Goal: Transaction & Acquisition: Purchase product/service

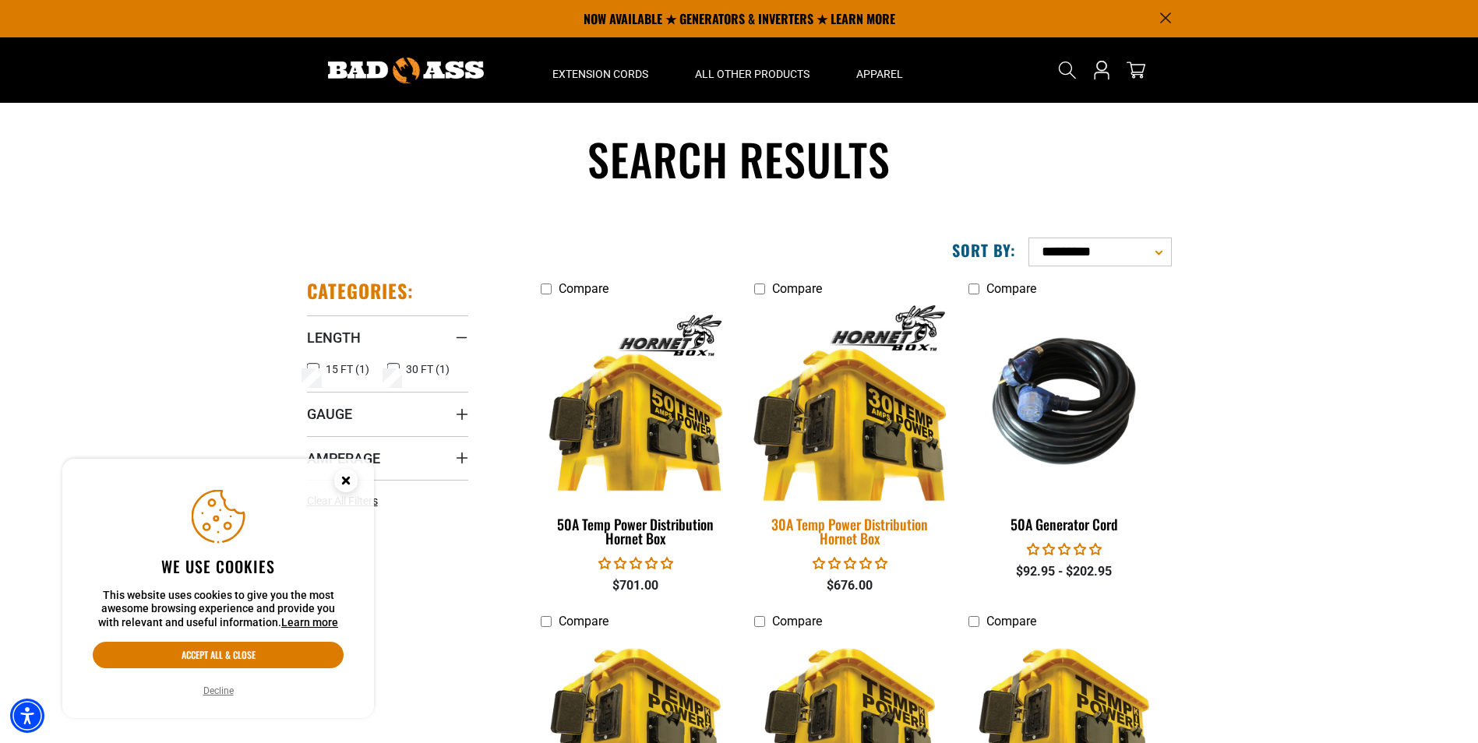
click at [862, 429] on img at bounding box center [850, 400] width 218 height 199
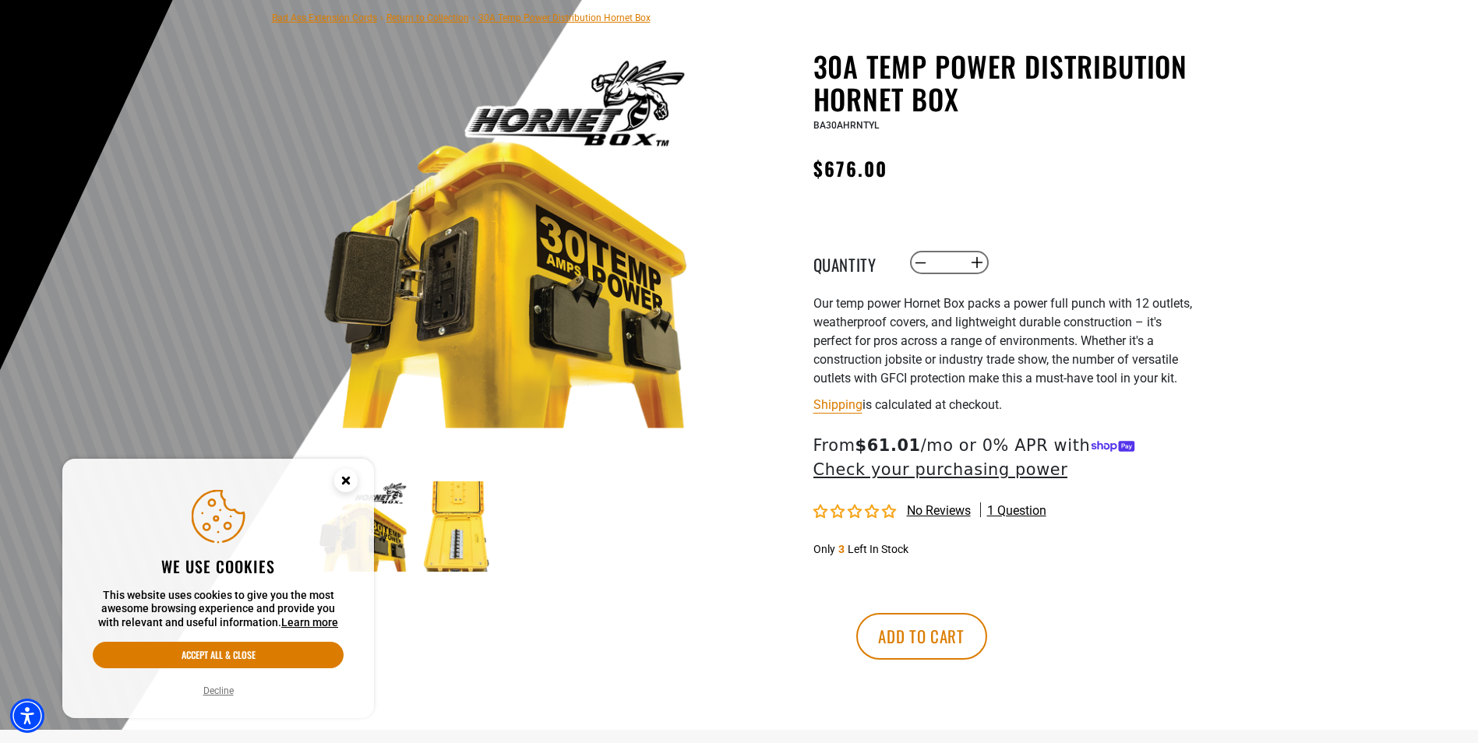
scroll to position [156, 0]
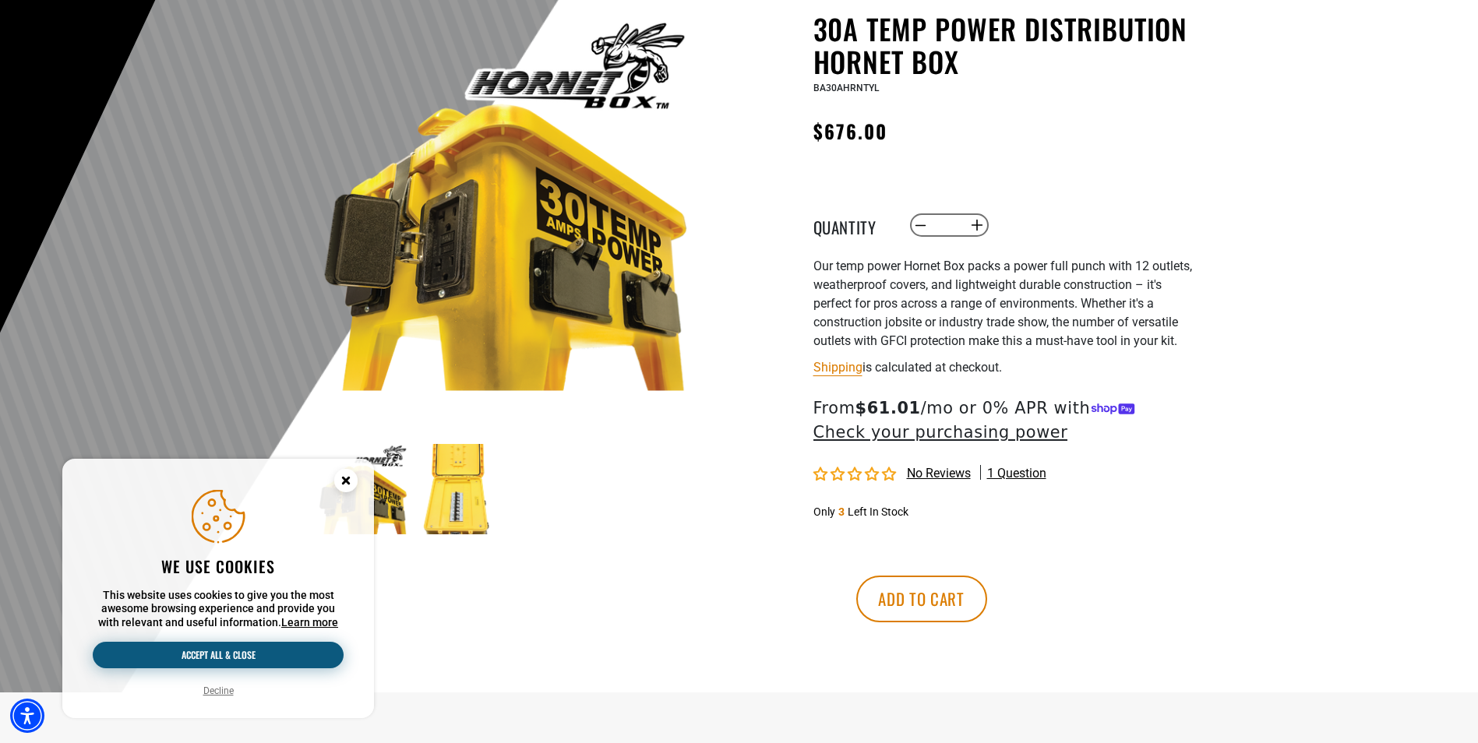
click at [231, 655] on button "Accept all & close" at bounding box center [218, 655] width 251 height 26
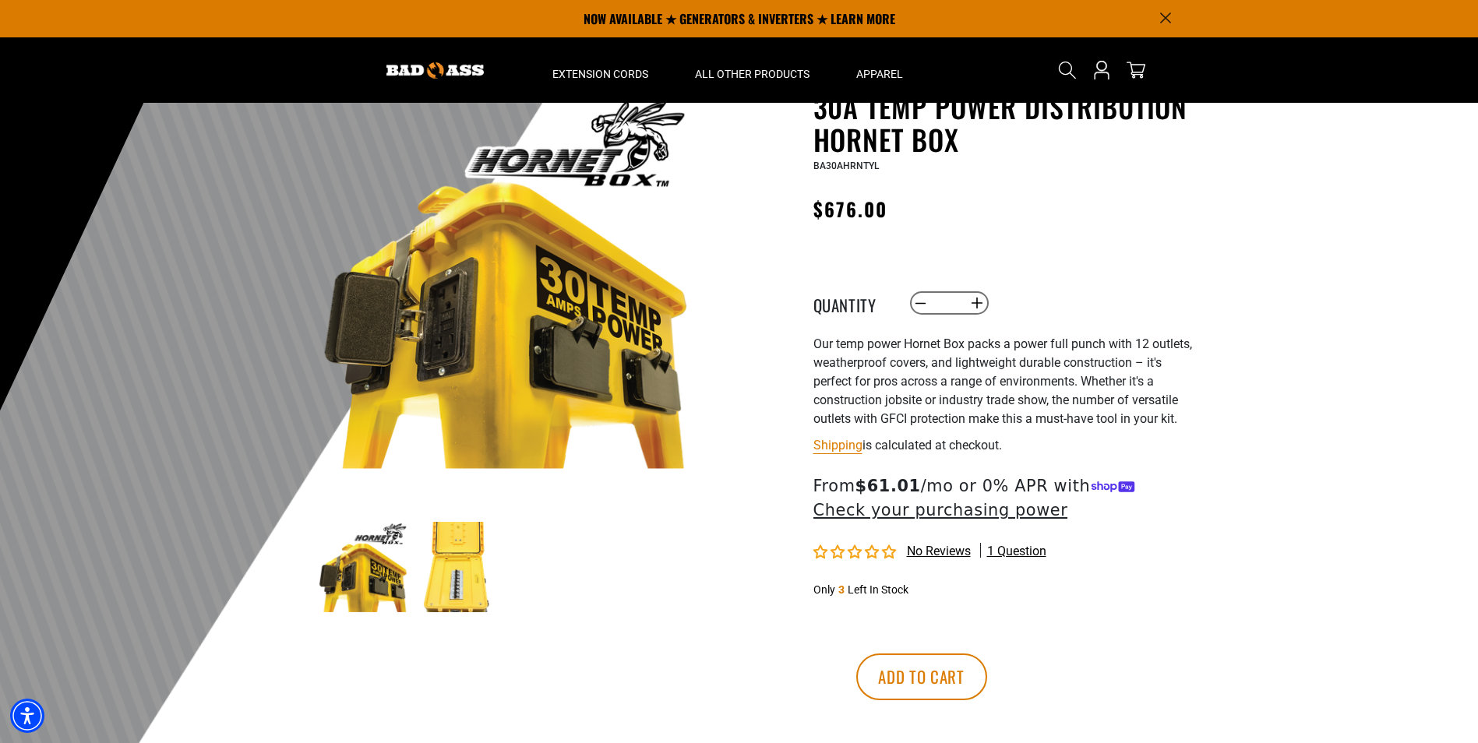
scroll to position [0, 0]
